Goal: Book appointment/travel/reservation

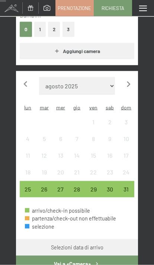
scroll to position [171, 0]
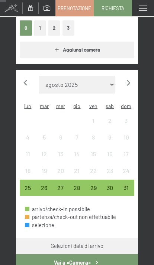
click at [127, 80] on icon "button" at bounding box center [129, 83] width 4 height 6
select select "[DATE]"
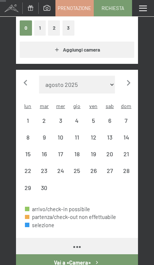
select select "[DATE]"
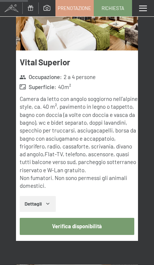
scroll to position [794, 0]
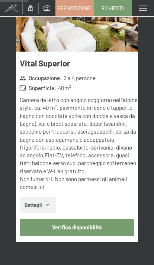
click at [49, 197] on button "Dettagli" at bounding box center [38, 205] width 36 height 16
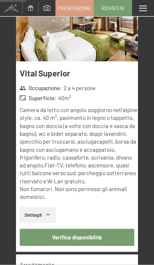
scroll to position [785, 0]
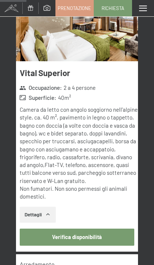
click at [90, 229] on button "Verifica disponibilità" at bounding box center [77, 237] width 114 height 17
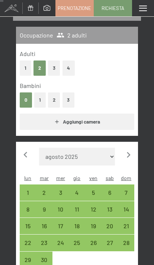
click at [46, 223] on div "16" at bounding box center [44, 230] width 15 height 15
select select "[DATE]"
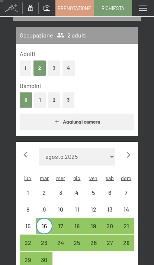
click at [115, 223] on div "20" at bounding box center [109, 230] width 15 height 15
select select "[DATE]"
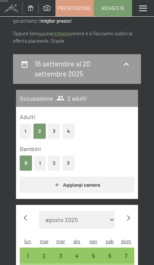
scroll to position [0, 0]
